Goal: Transaction & Acquisition: Purchase product/service

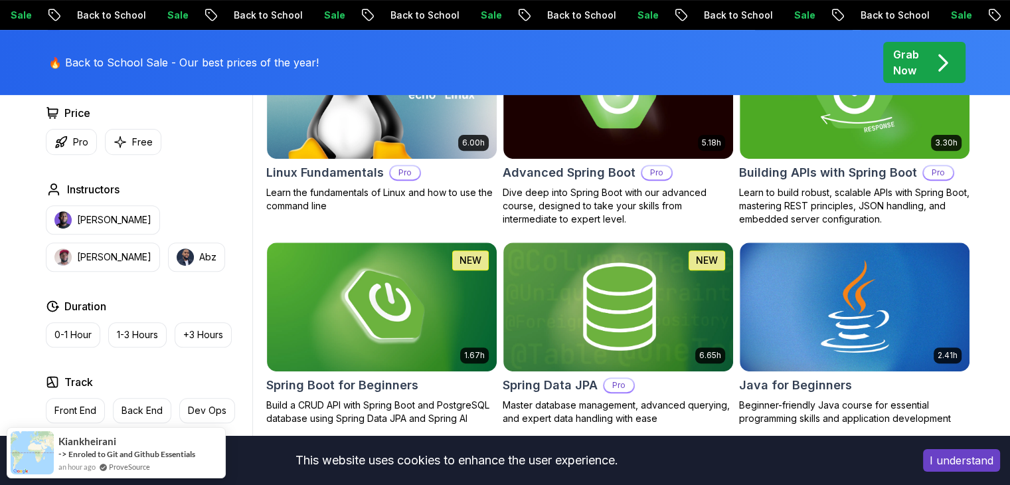
scroll to position [598, 0]
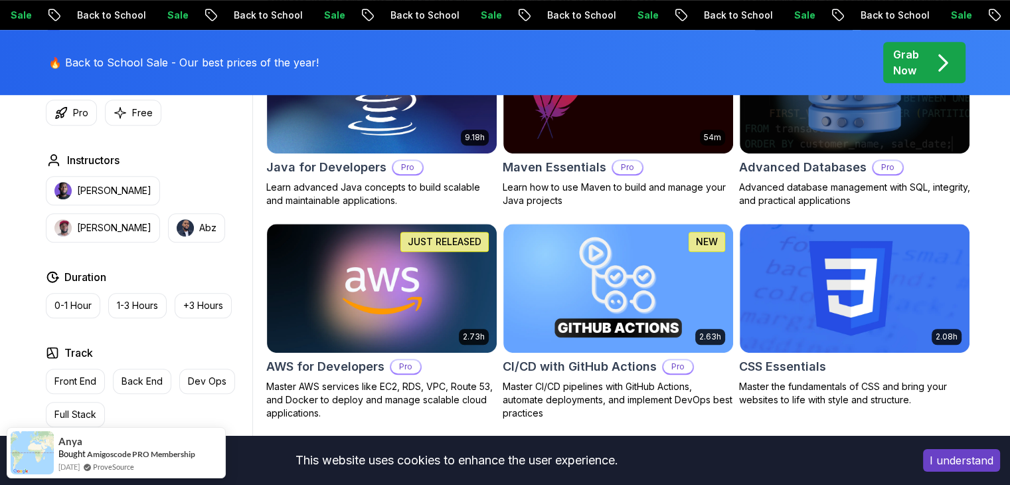
scroll to position [906, 0]
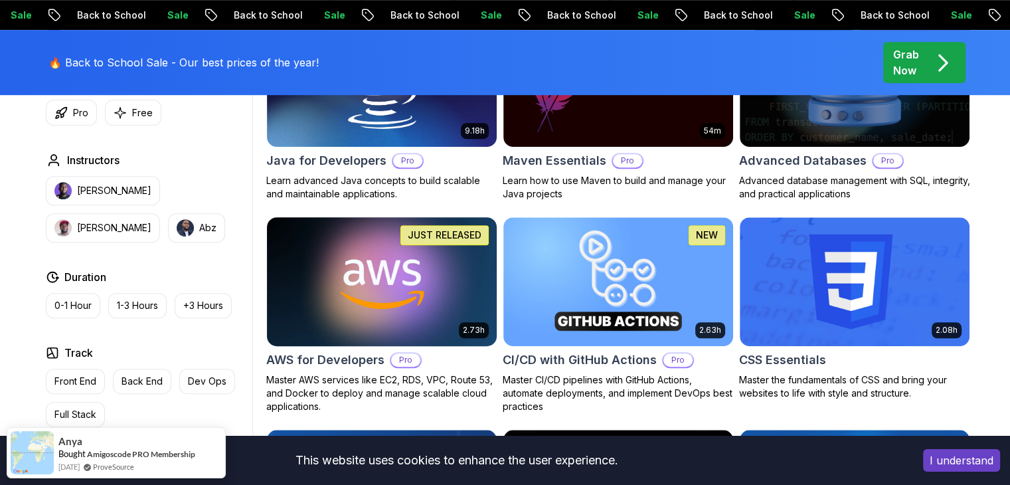
click at [415, 276] on img at bounding box center [381, 281] width 241 height 135
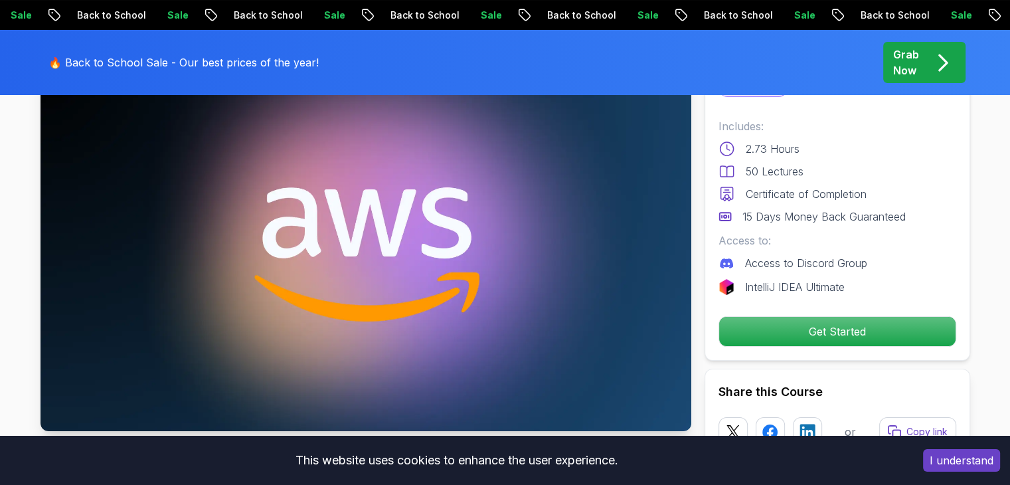
scroll to position [133, 0]
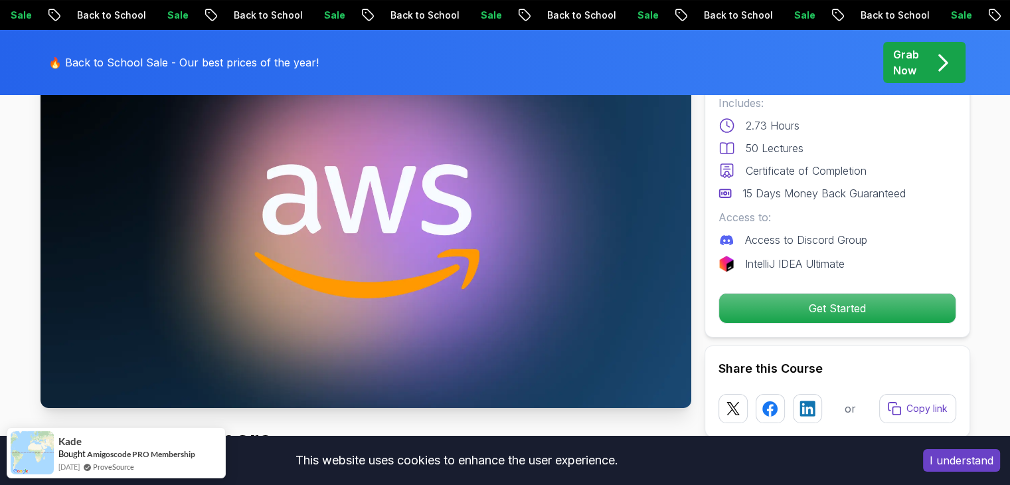
click at [425, 206] on img at bounding box center [366, 225] width 651 height 366
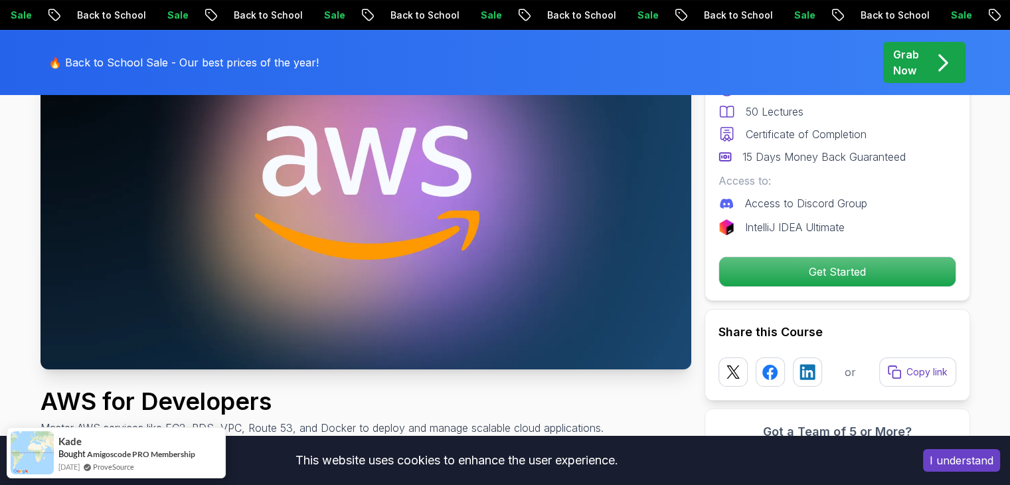
scroll to position [0, 0]
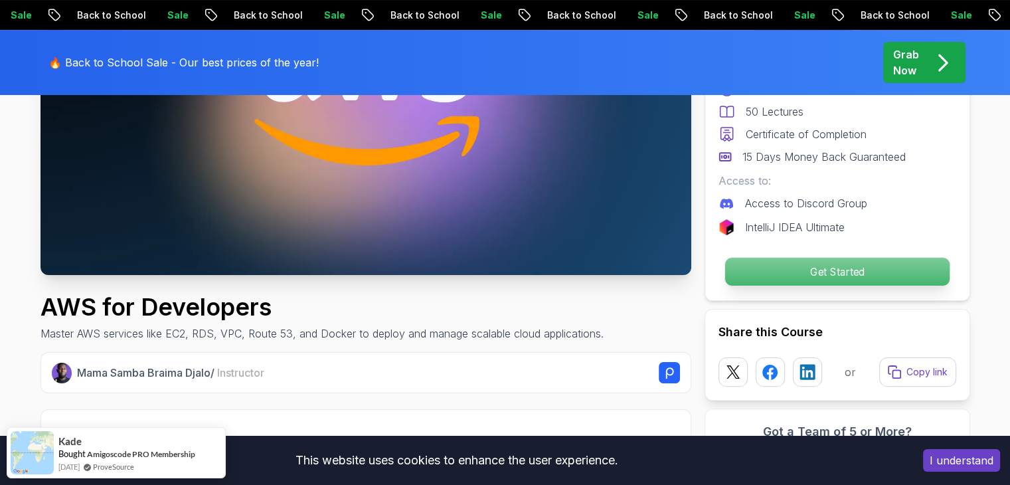
click at [837, 264] on p "Get Started" at bounding box center [837, 272] width 225 height 28
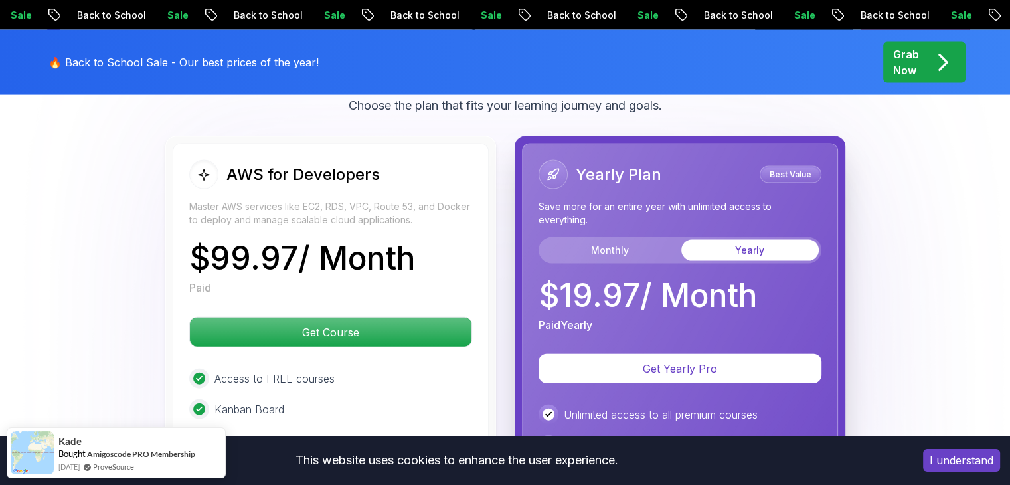
scroll to position [2864, 0]
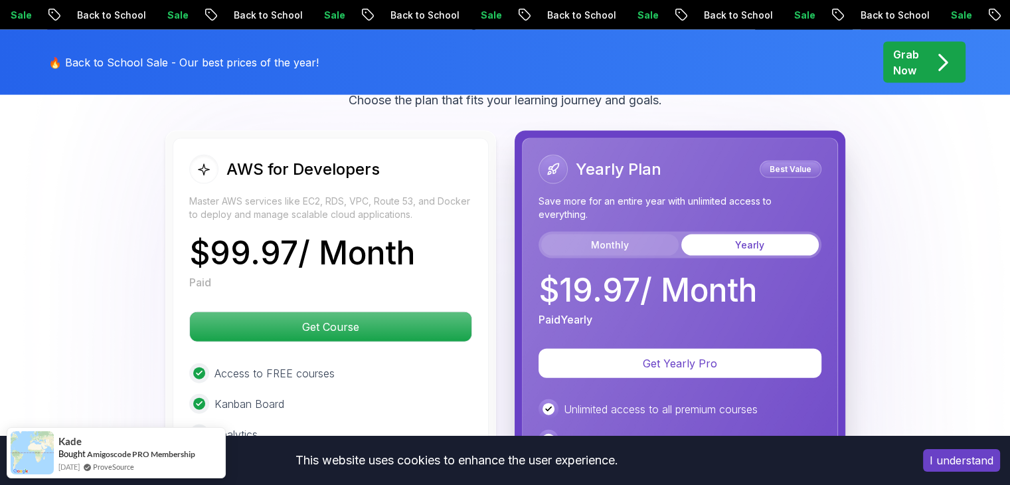
click at [616, 237] on button "Monthly" at bounding box center [610, 245] width 138 height 21
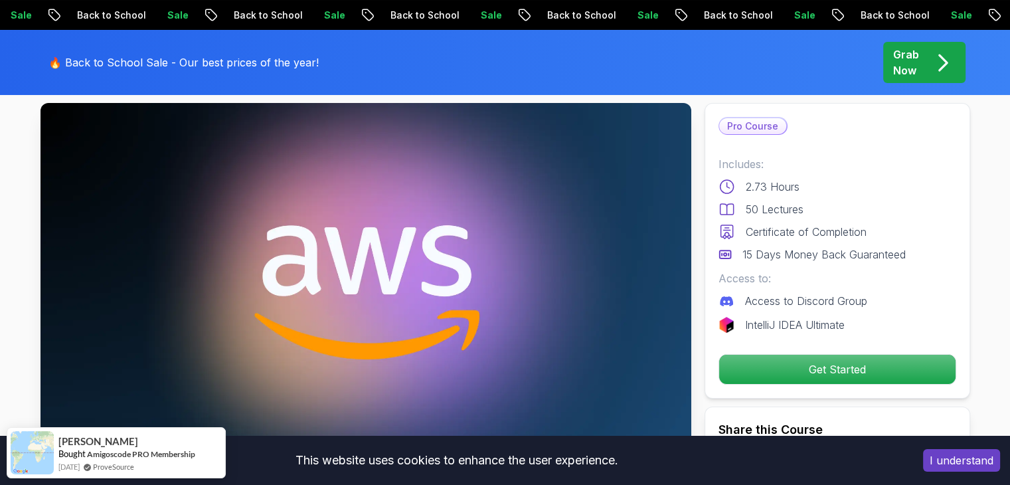
scroll to position [66, 0]
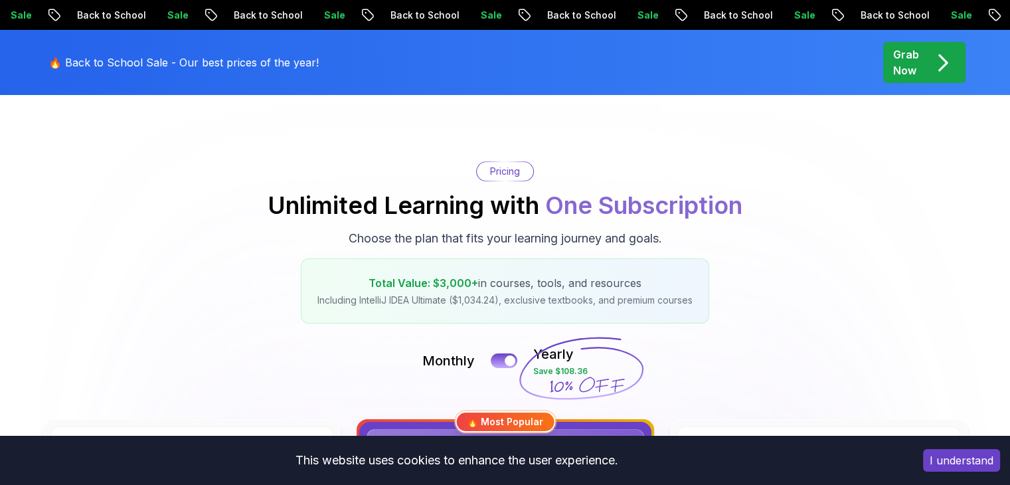
click at [534, 15] on div "Sale Back to School Sale Back to School Sale Back to School Sale Back to School…" at bounding box center [502, 15] width 1010 height 14
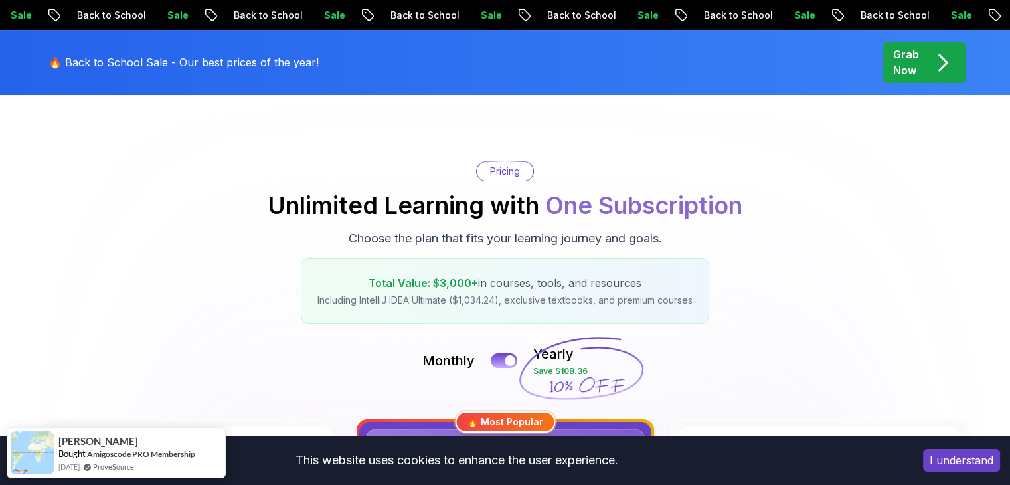
click at [693, 17] on p "Back to School" at bounding box center [738, 15] width 90 height 13
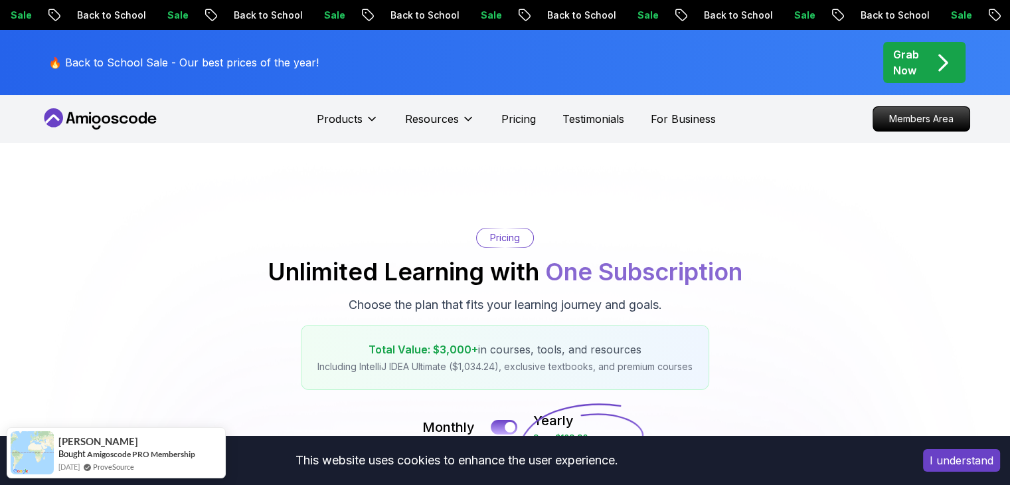
drag, startPoint x: 96, startPoint y: 123, endPoint x: 94, endPoint y: 115, distance: 8.1
click at [96, 123] on icon at bounding box center [96, 120] width 9 height 8
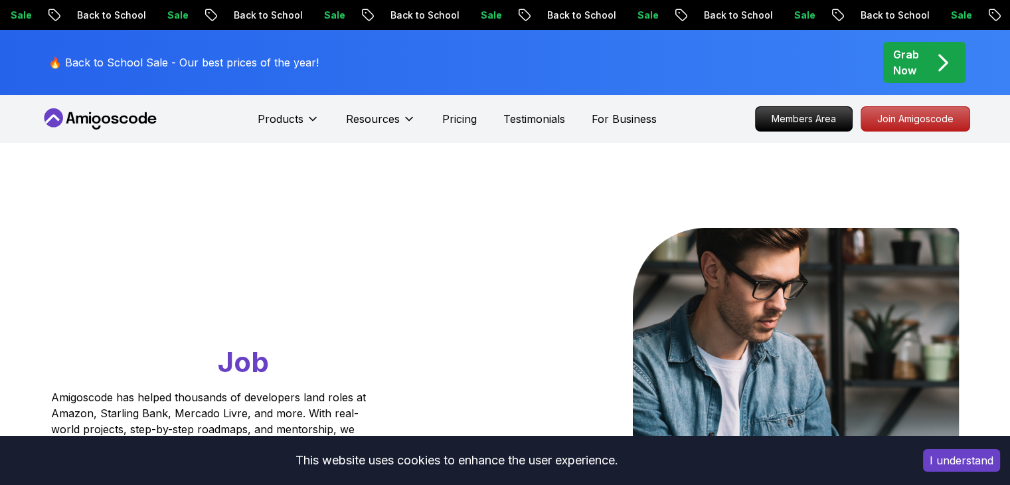
click at [94, 112] on icon at bounding box center [101, 118] width 120 height 21
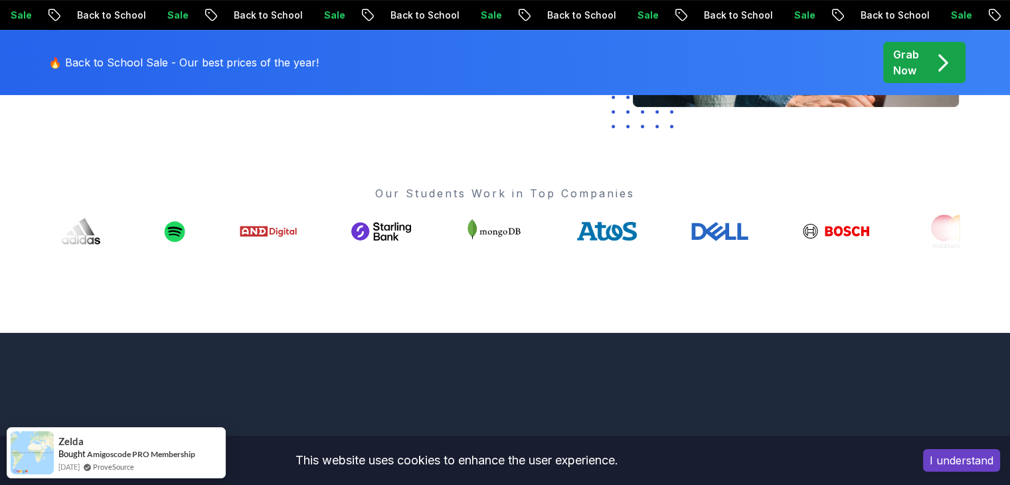
scroll to position [531, 0]
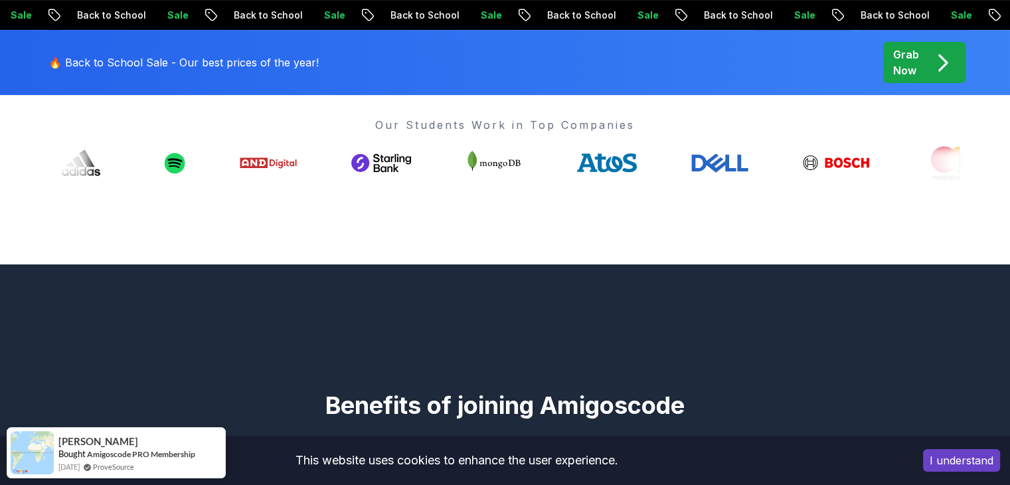
drag, startPoint x: 620, startPoint y: 167, endPoint x: 610, endPoint y: 167, distance: 10.0
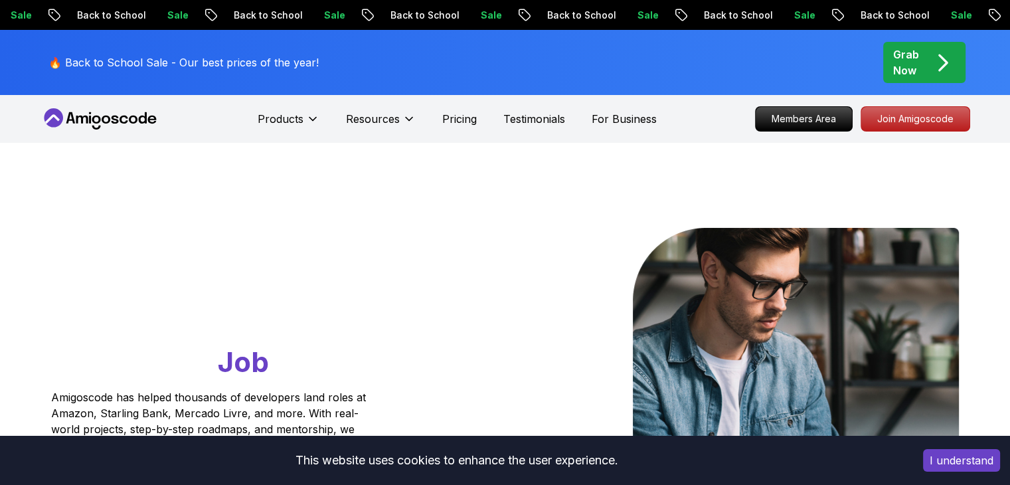
scroll to position [0, 0]
